Goal: Find specific page/section: Find specific page/section

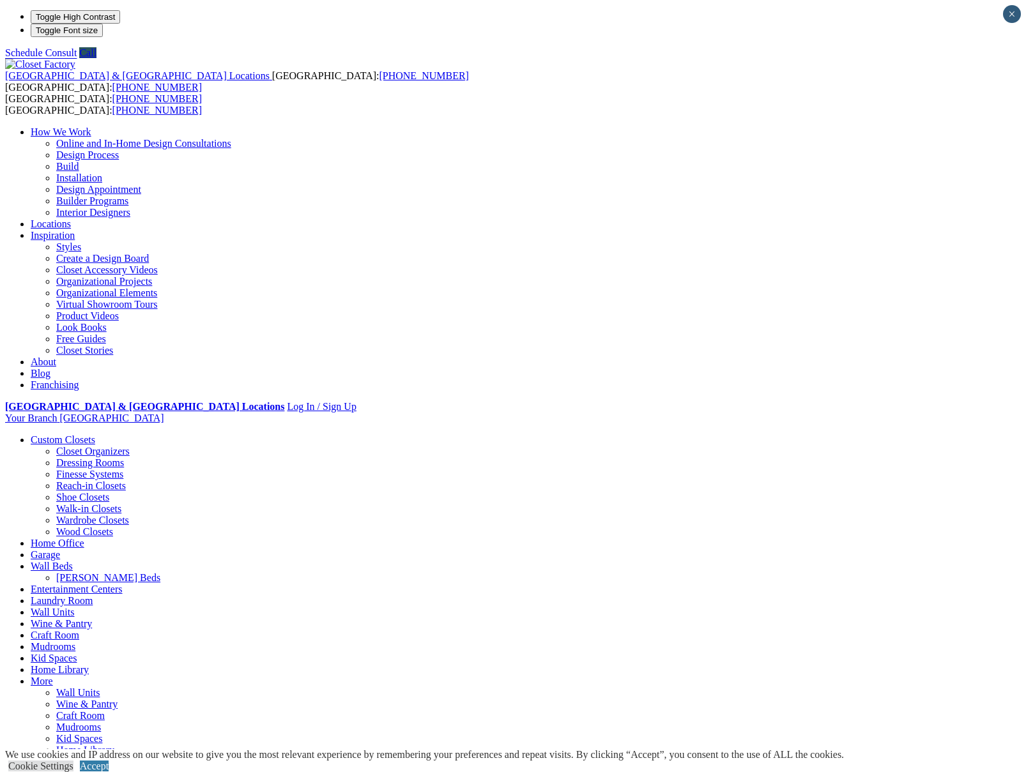
click at [71, 218] on link "Locations" at bounding box center [51, 223] width 40 height 11
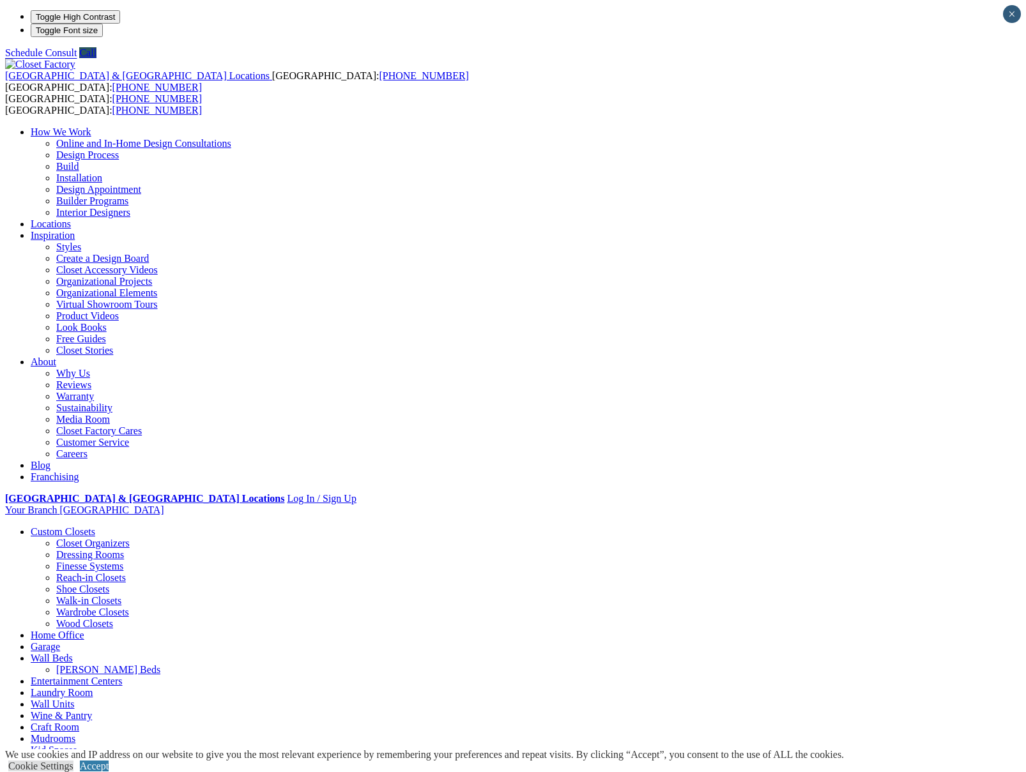
type input "*****"
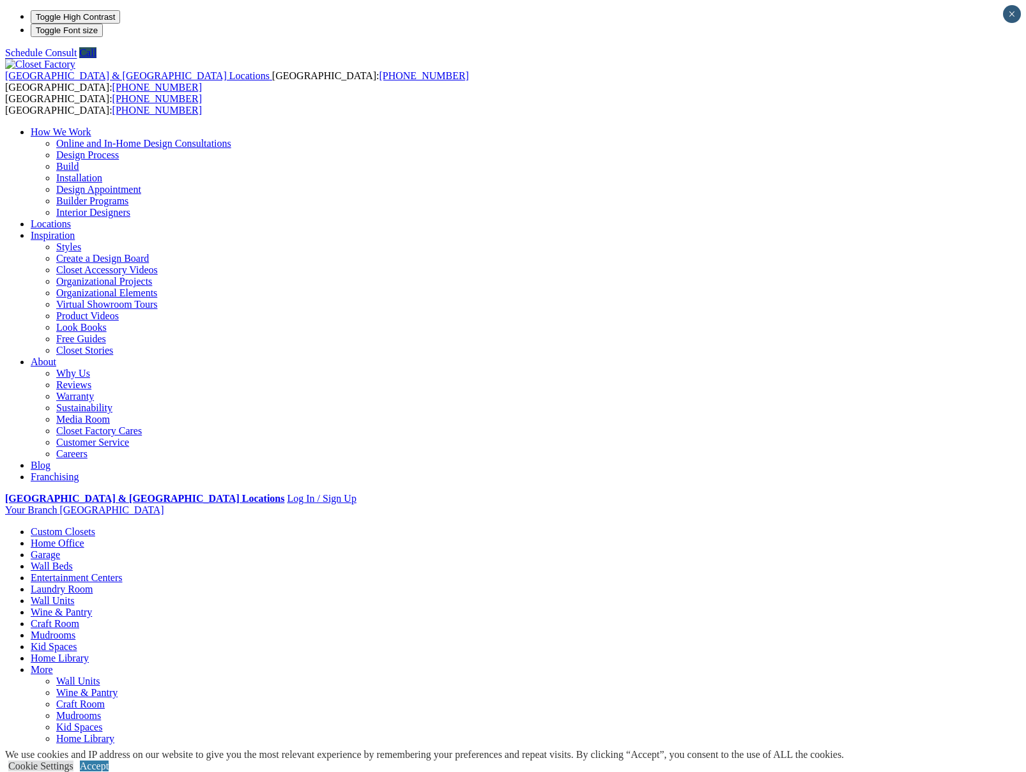
click at [74, 595] on link "Wall Units" at bounding box center [52, 600] width 43 height 11
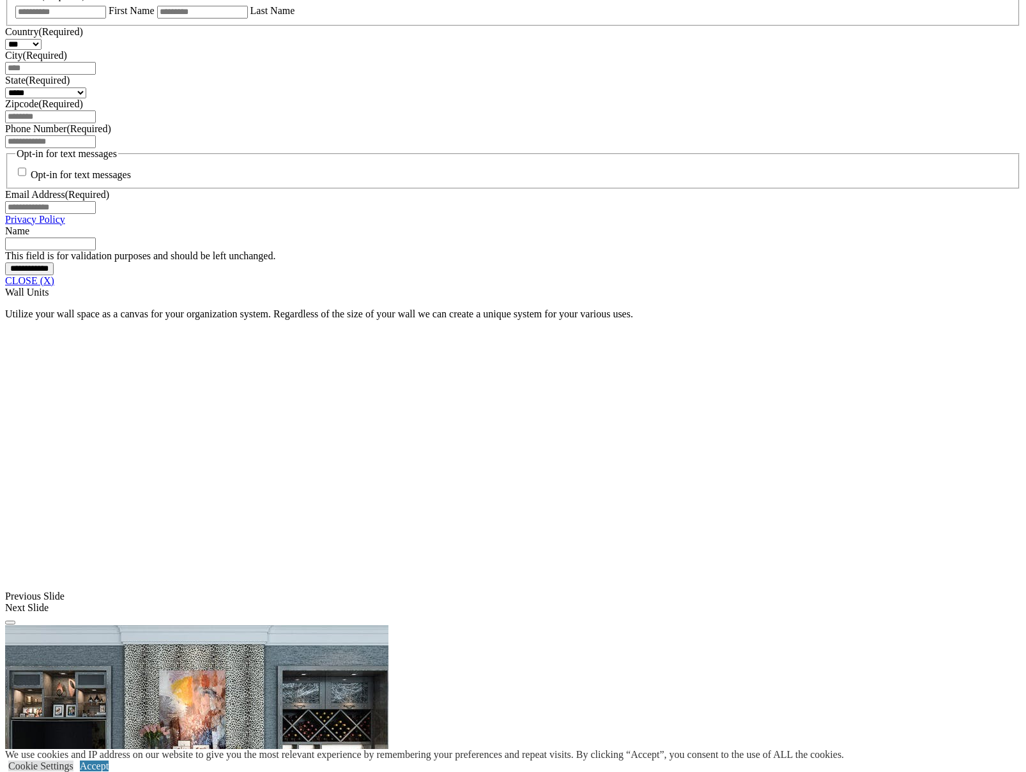
scroll to position [918, 0]
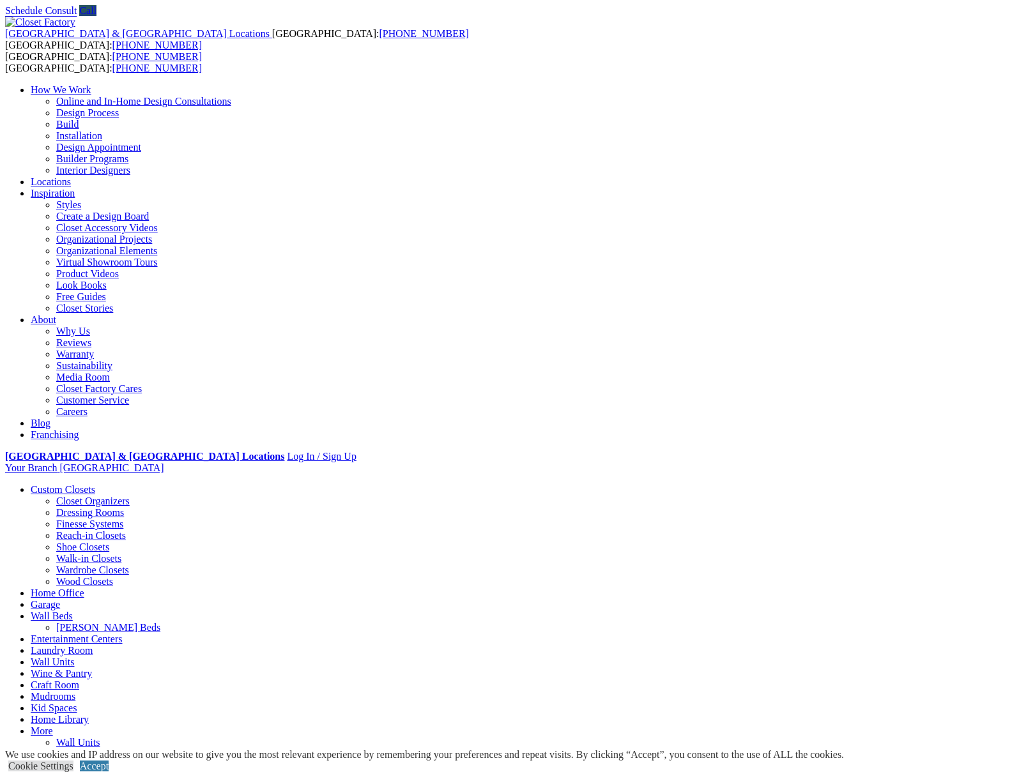
scroll to position [0, 0]
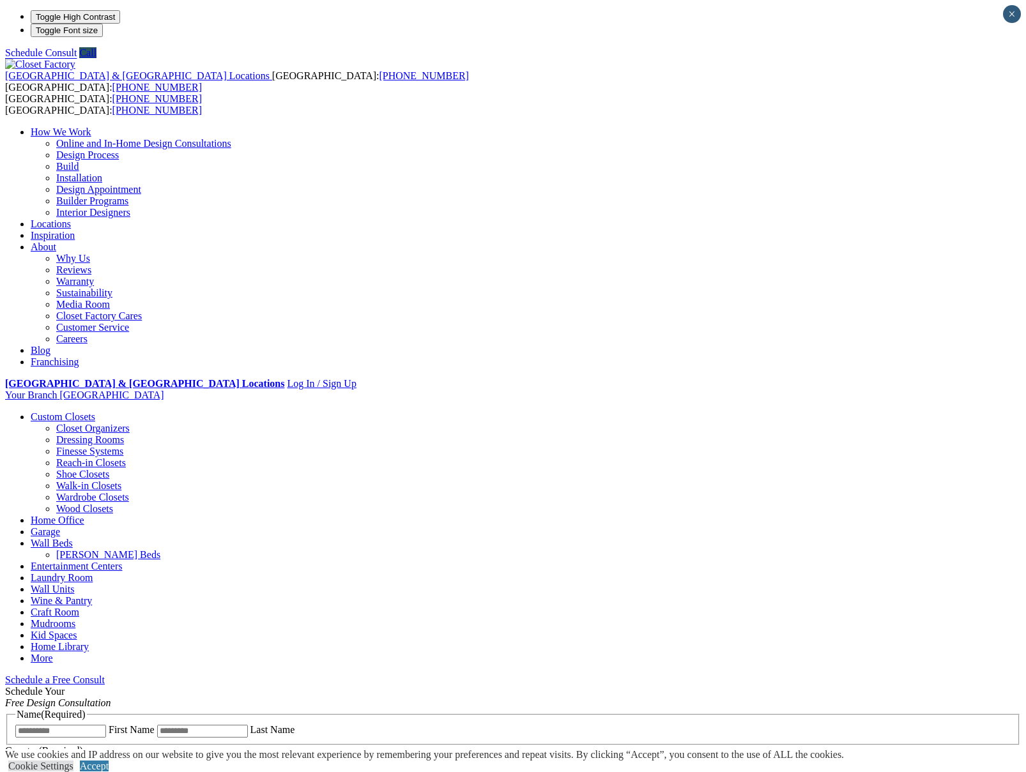
click at [90, 253] on link "Why Us" at bounding box center [73, 258] width 34 height 11
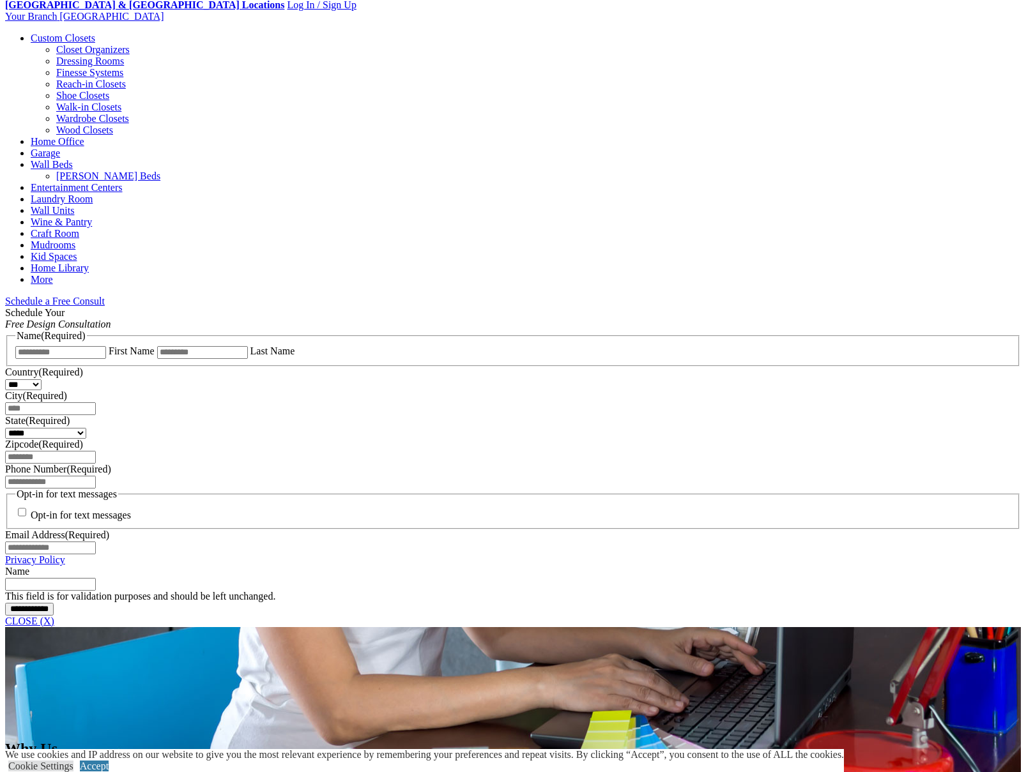
scroll to position [285, 0]
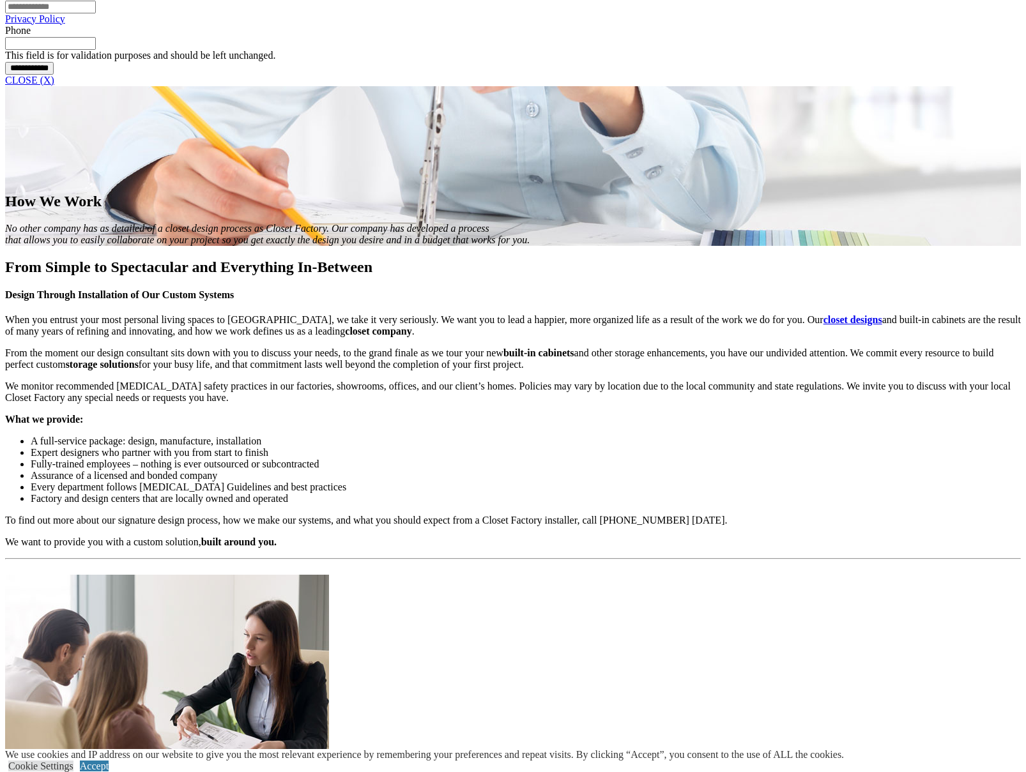
scroll to position [1106, 0]
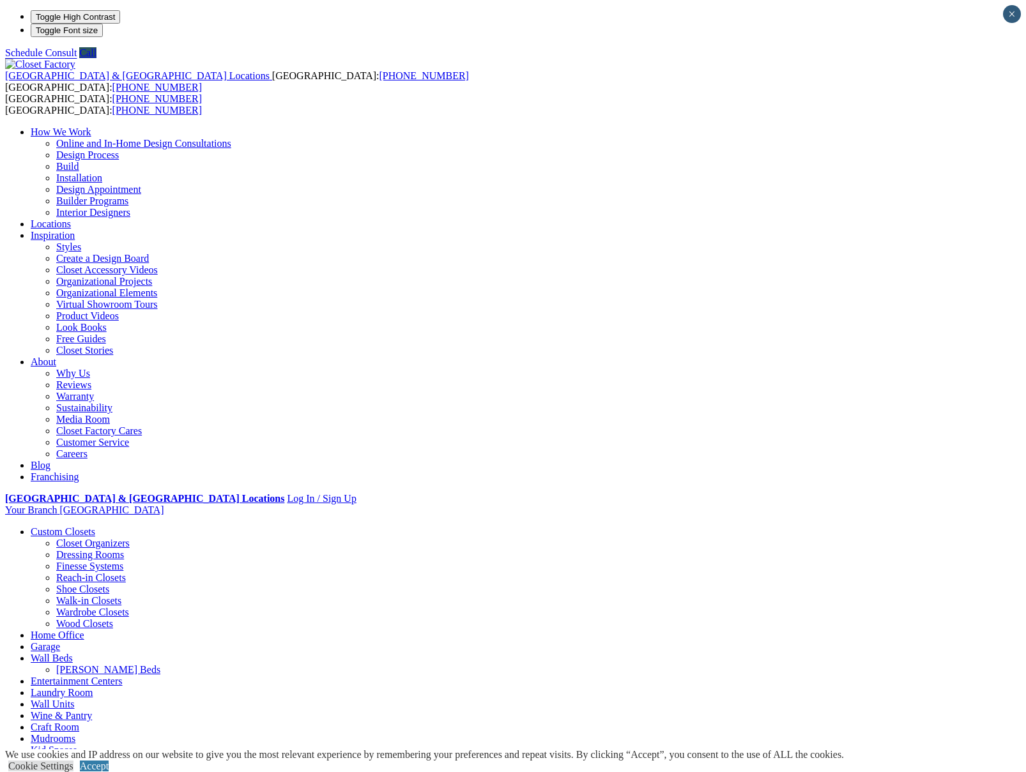
drag, startPoint x: 625, startPoint y: 225, endPoint x: 634, endPoint y: 232, distance: 11.9
type input "*****"
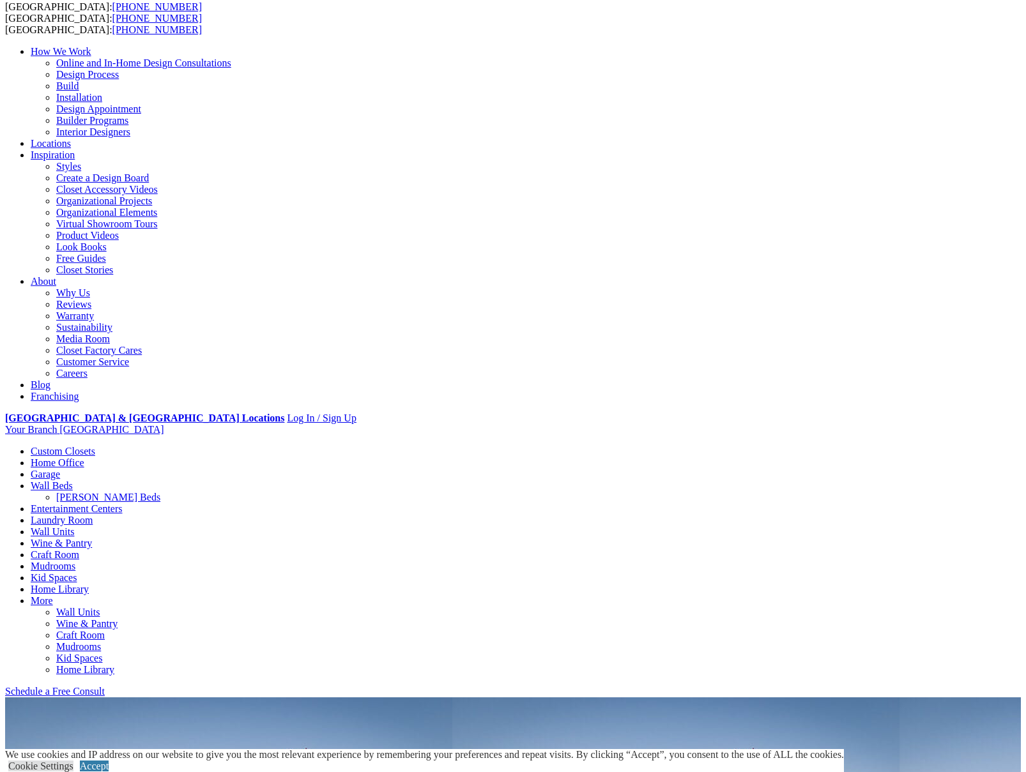
scroll to position [95, 0]
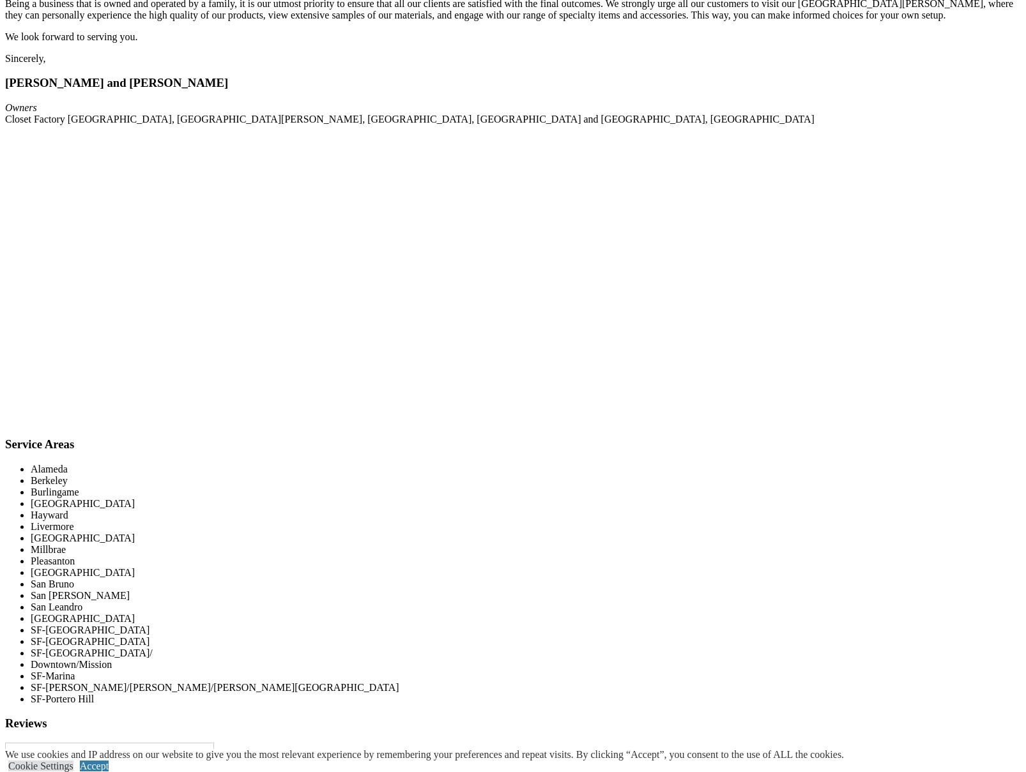
scroll to position [1531, 0]
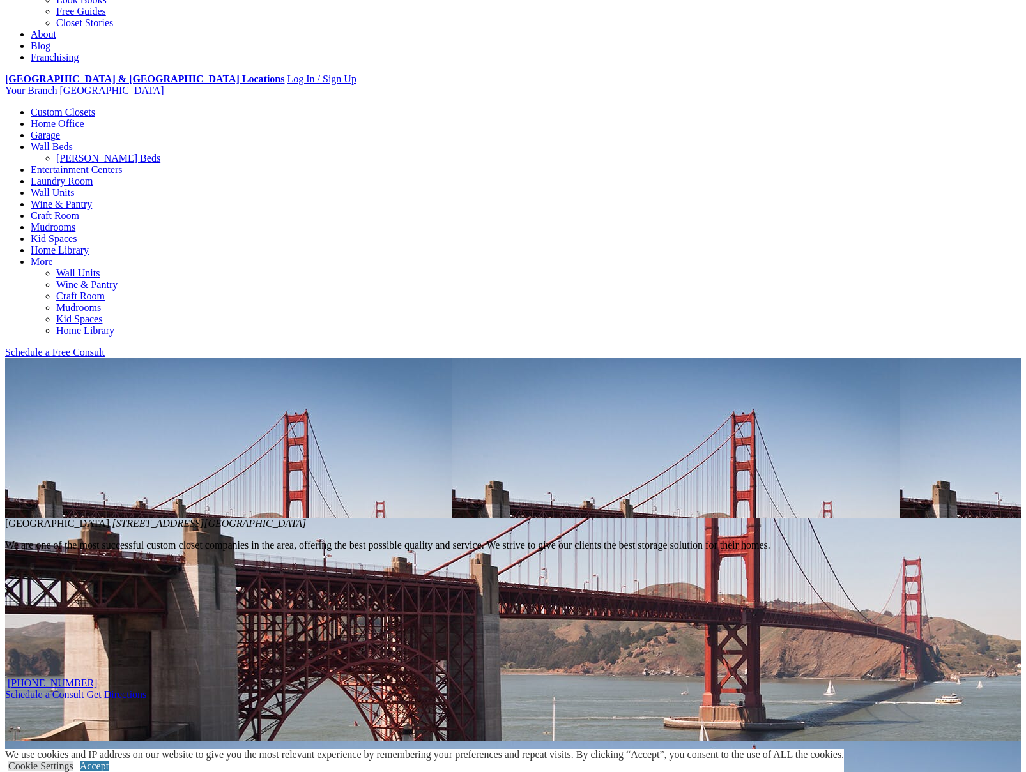
scroll to position [0, 0]
